Goal: Information Seeking & Learning: Learn about a topic

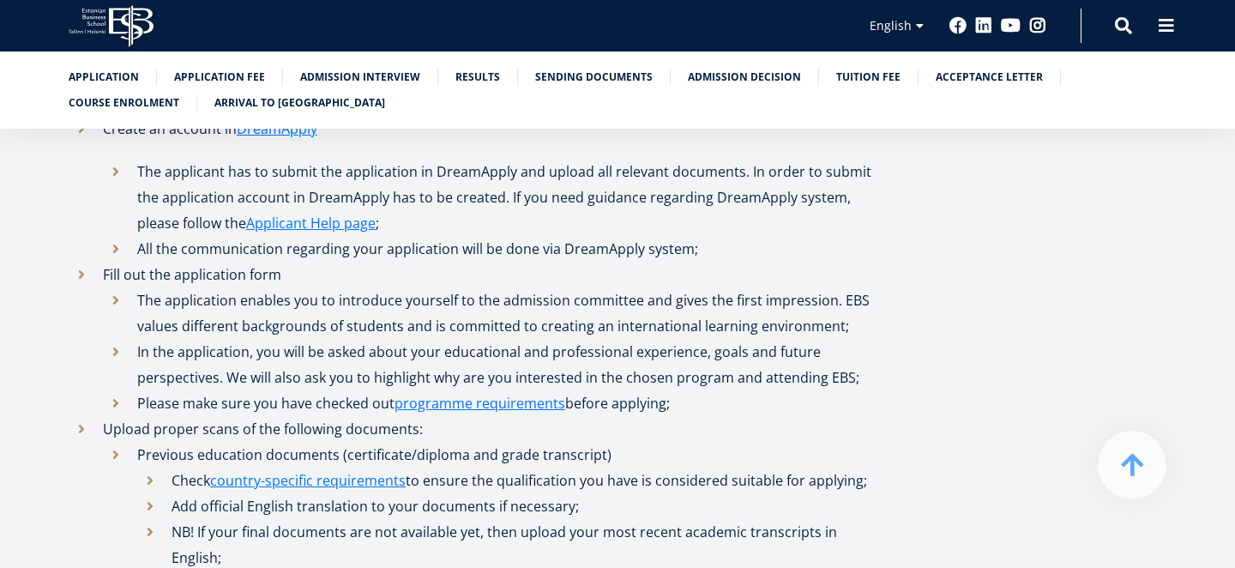
click at [121, 17] on icon at bounding box center [131, 26] width 45 height 42
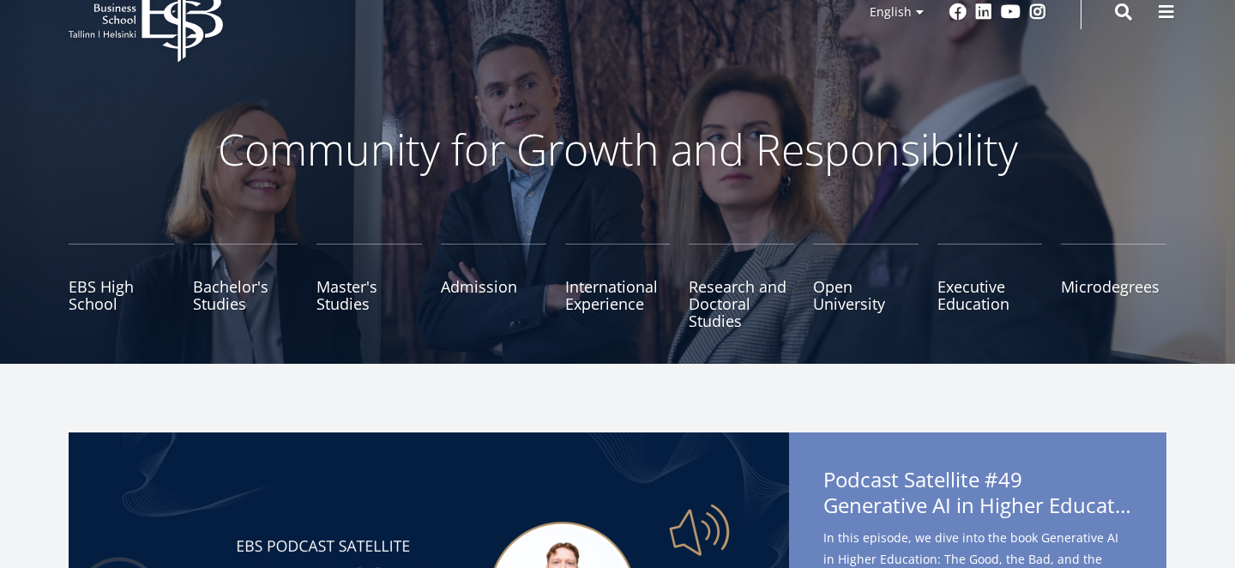
scroll to position [50, 0]
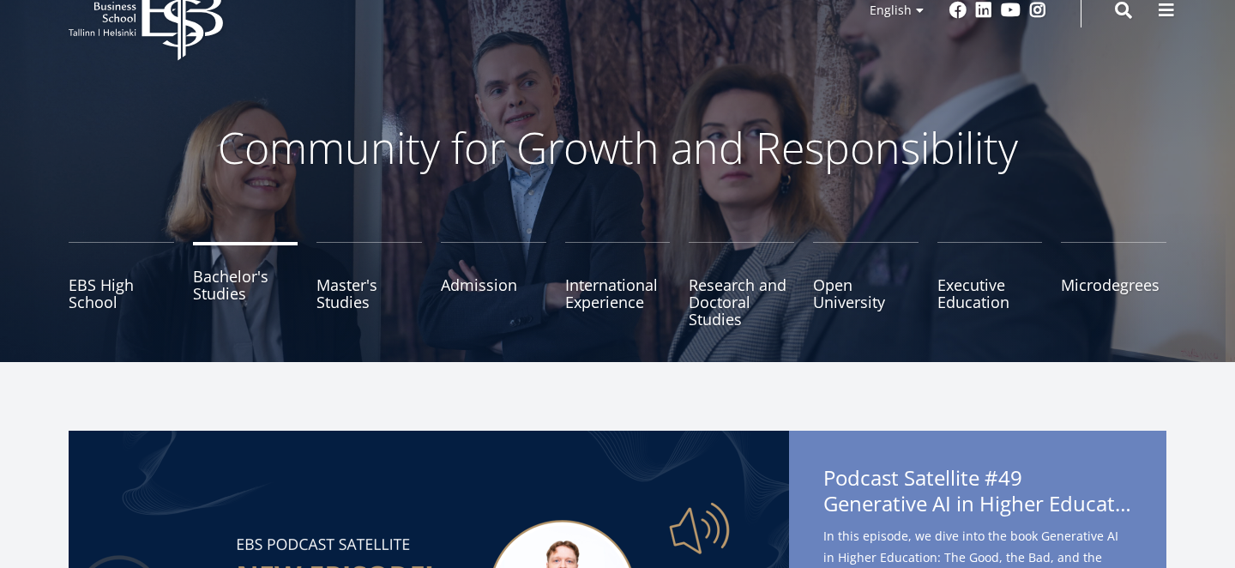
click at [255, 304] on link "Bachelor's Studies" at bounding box center [245, 285] width 105 height 86
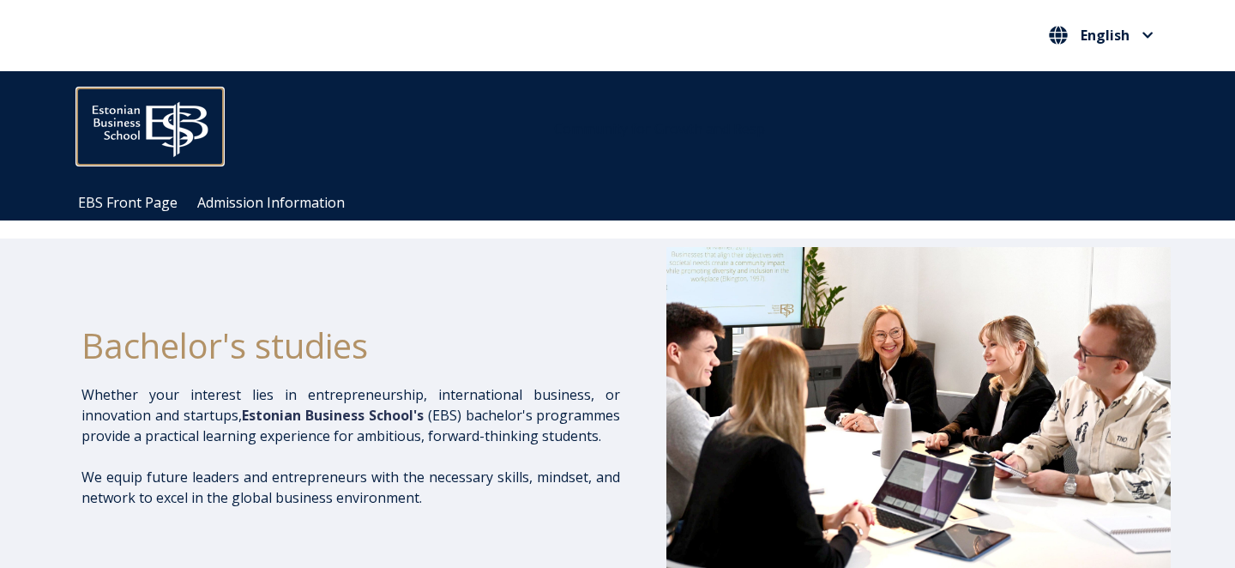
click at [159, 129] on img at bounding box center [150, 125] width 146 height 74
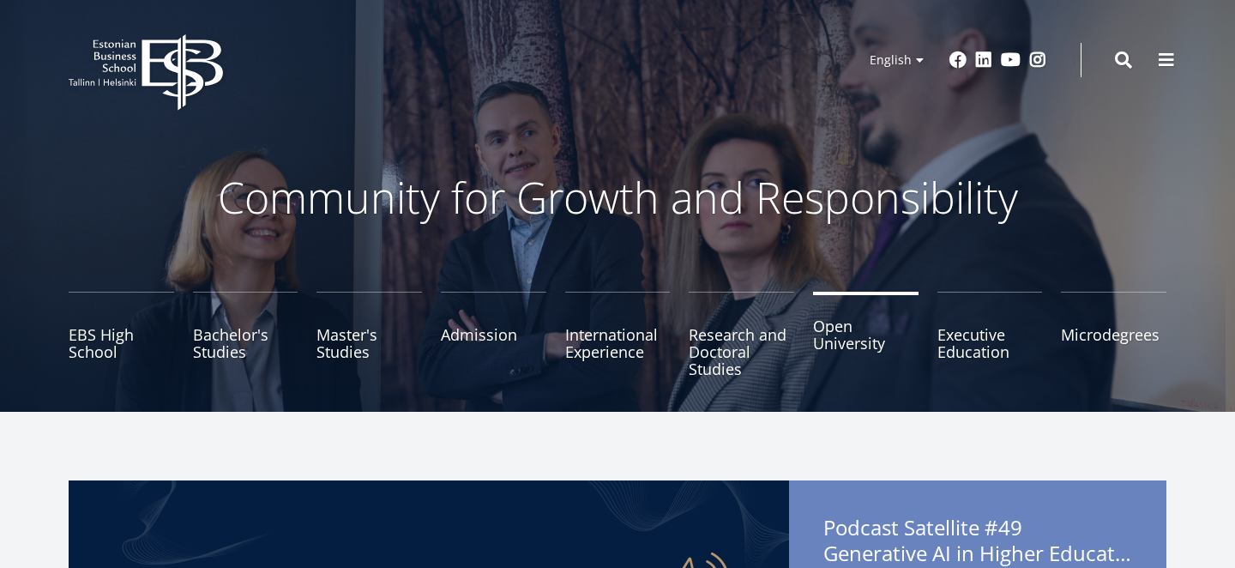
click at [838, 340] on link "Open University" at bounding box center [865, 335] width 105 height 86
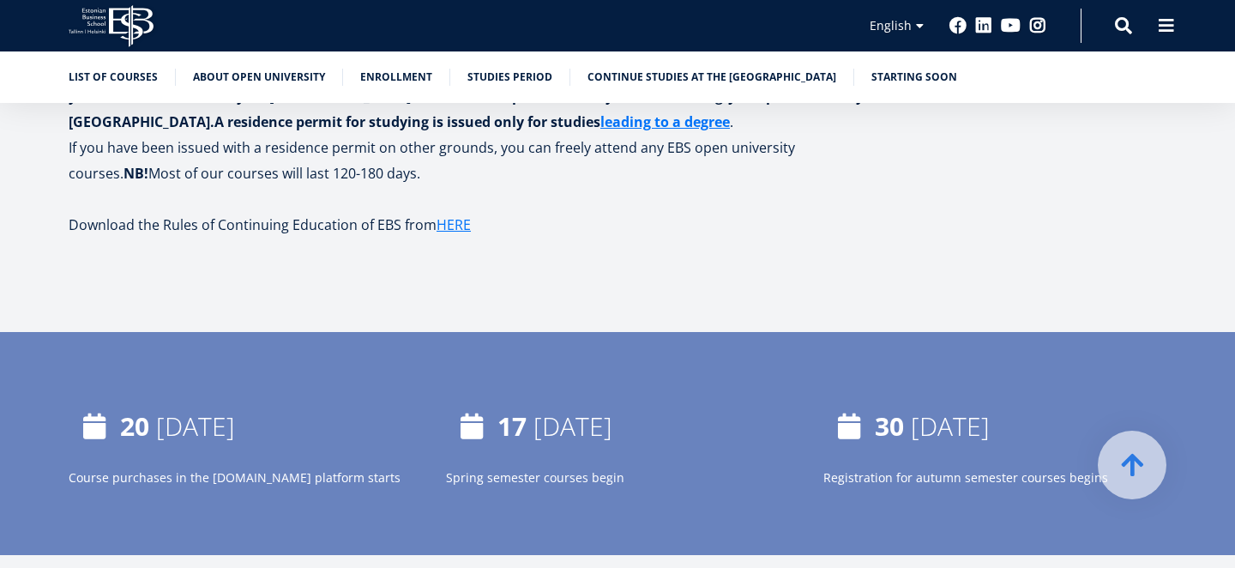
scroll to position [2168, 0]
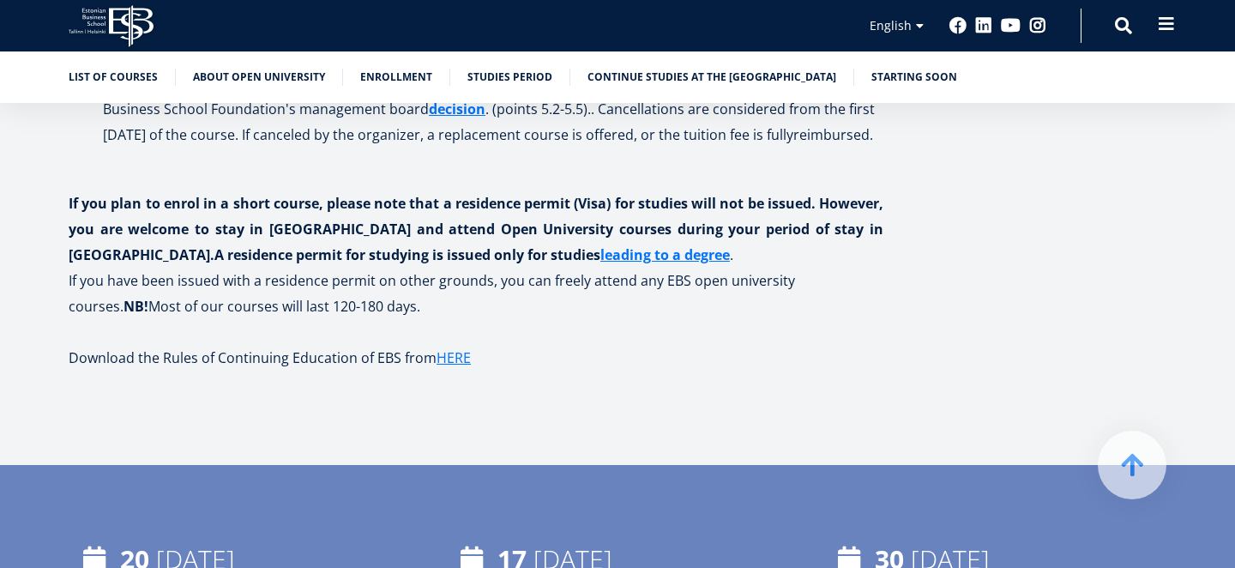
click at [1178, 21] on button at bounding box center [1166, 24] width 34 height 34
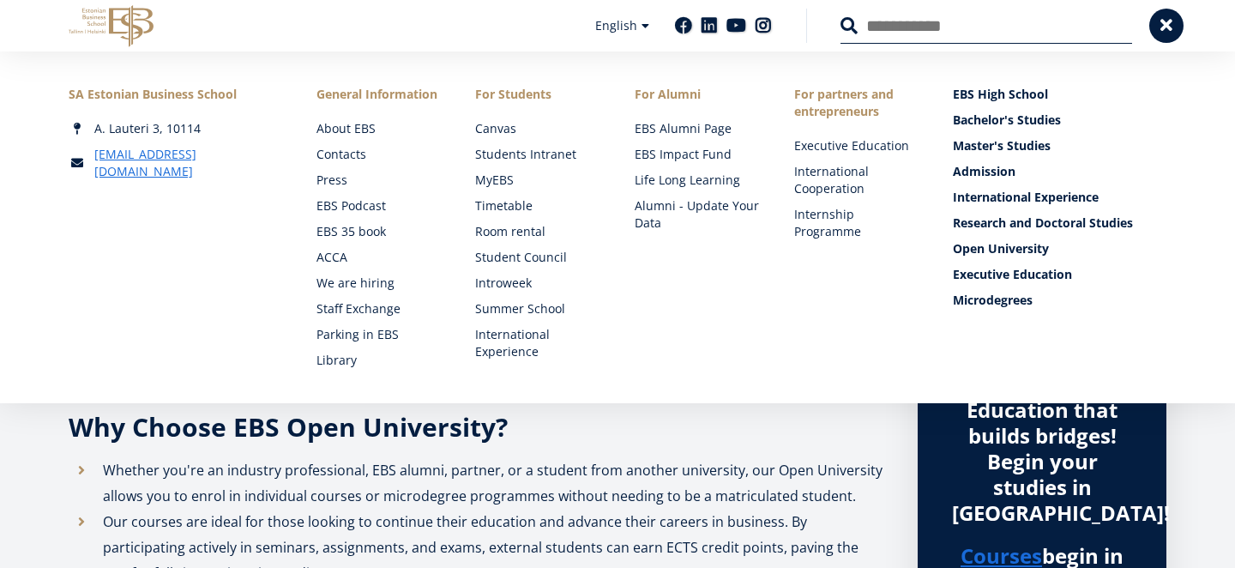
scroll to position [0, 0]
